Goal: Task Accomplishment & Management: Complete application form

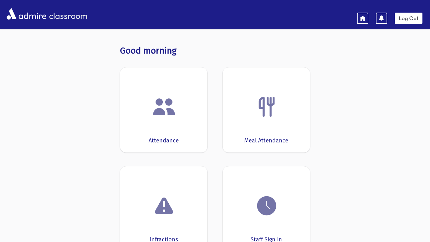
click at [170, 116] on img at bounding box center [164, 107] width 24 height 24
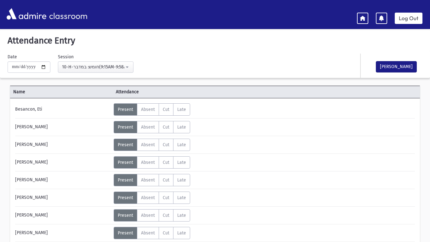
click at [210, 242] on div "Error × Error occurred. Unable to update record." at bounding box center [215, 228] width 89 height 26
click at [223, 241] on div "Error occurred. Unable to update record." at bounding box center [215, 234] width 88 height 14
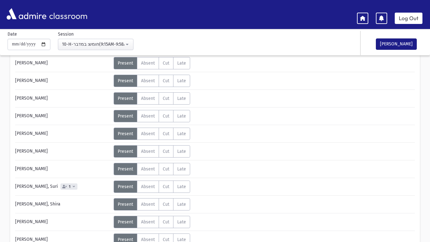
scroll to position [69, 0]
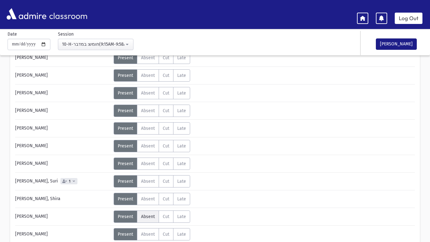
click at [151, 218] on span "Absent" at bounding box center [148, 216] width 14 height 5
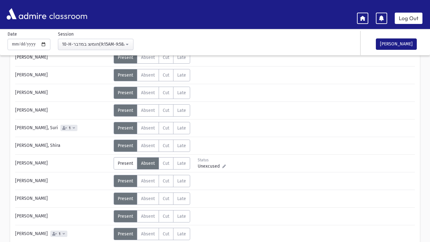
scroll to position [131, 0]
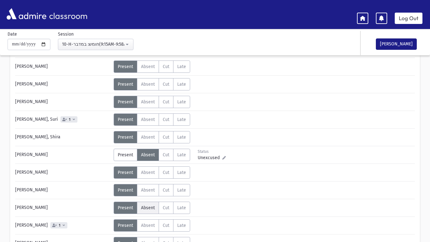
click at [154, 210] on span "Absent" at bounding box center [148, 207] width 14 height 5
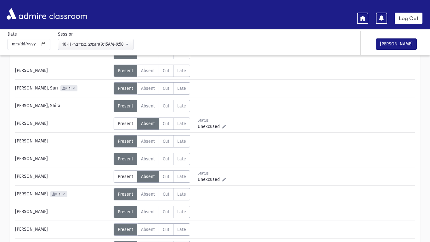
scroll to position [163, 0]
click at [151, 230] on span "Absent" at bounding box center [148, 228] width 14 height 5
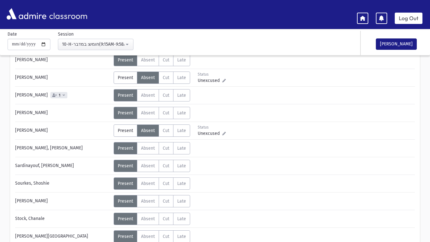
scroll to position [291, 0]
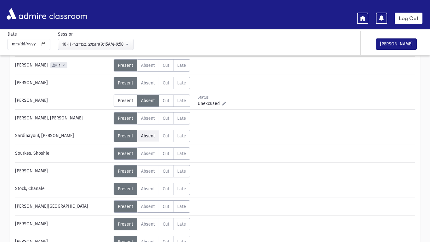
click at [146, 134] on span "Absent" at bounding box center [148, 135] width 14 height 5
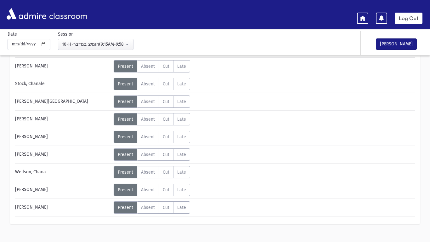
scroll to position [406, 0]
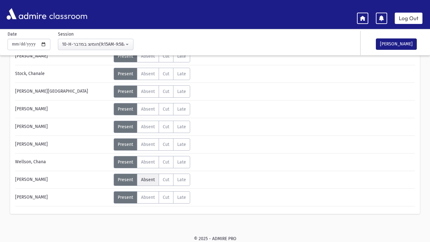
click at [148, 179] on span "Absent" at bounding box center [148, 179] width 14 height 5
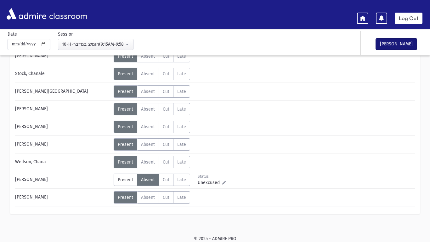
click at [385, 43] on button "[PERSON_NAME]" at bounding box center [396, 43] width 41 height 11
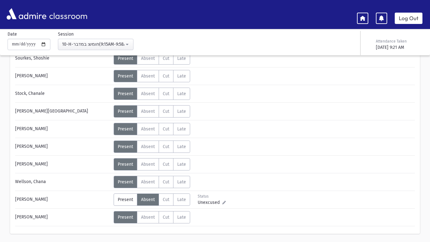
scroll to position [379, 0]
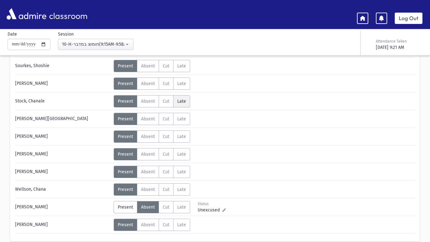
click at [181, 100] on span "Late" at bounding box center [181, 101] width 9 height 5
click at [180, 139] on span "Late" at bounding box center [181, 136] width 9 height 5
